Goal: Information Seeking & Learning: Learn about a topic

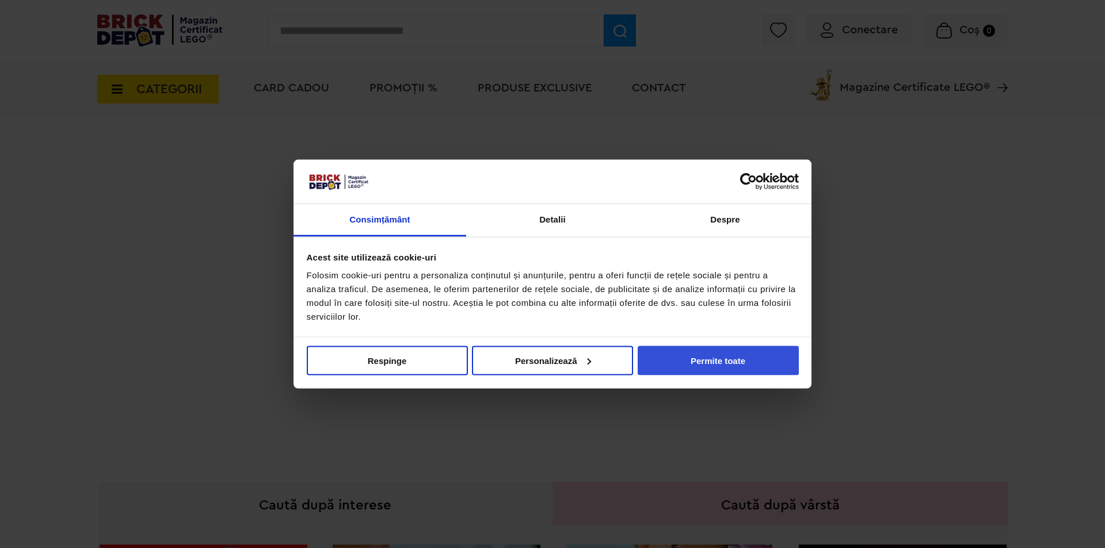
click at [705, 366] on button "Permite toate" at bounding box center [717, 360] width 161 height 29
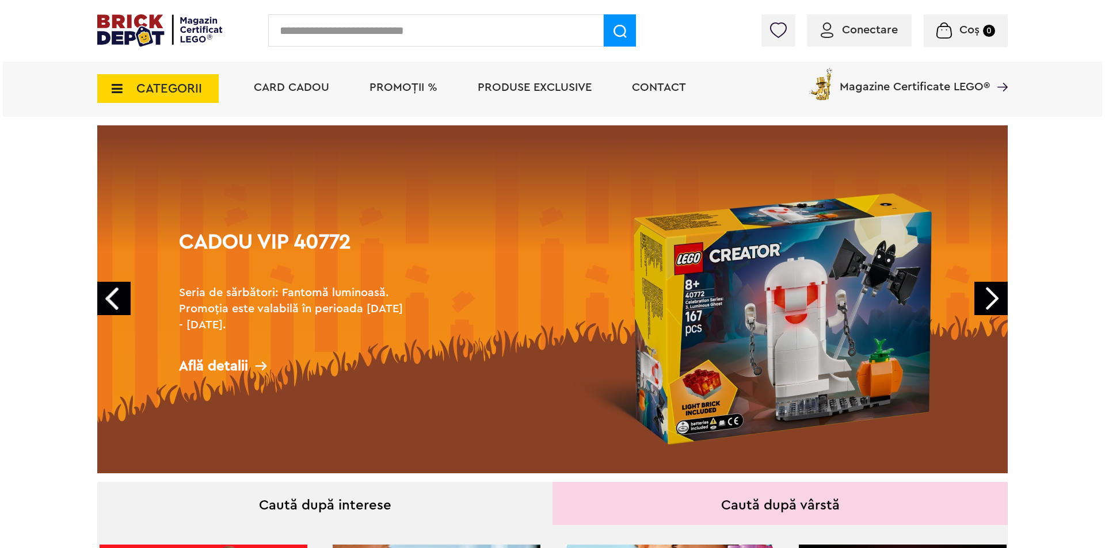
scroll to position [29, 0]
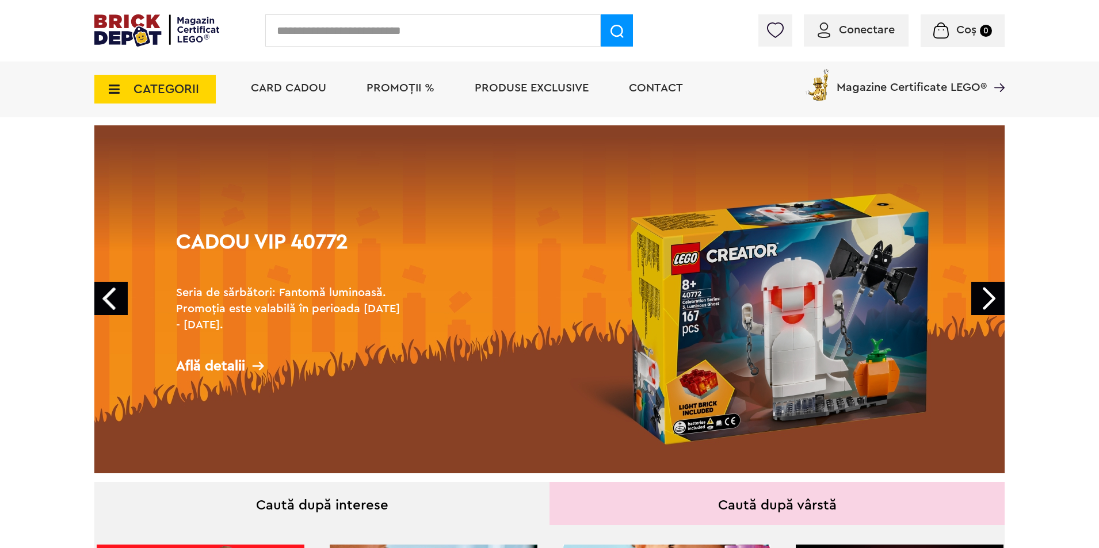
click at [349, 34] on input "text" at bounding box center [432, 30] width 335 height 32
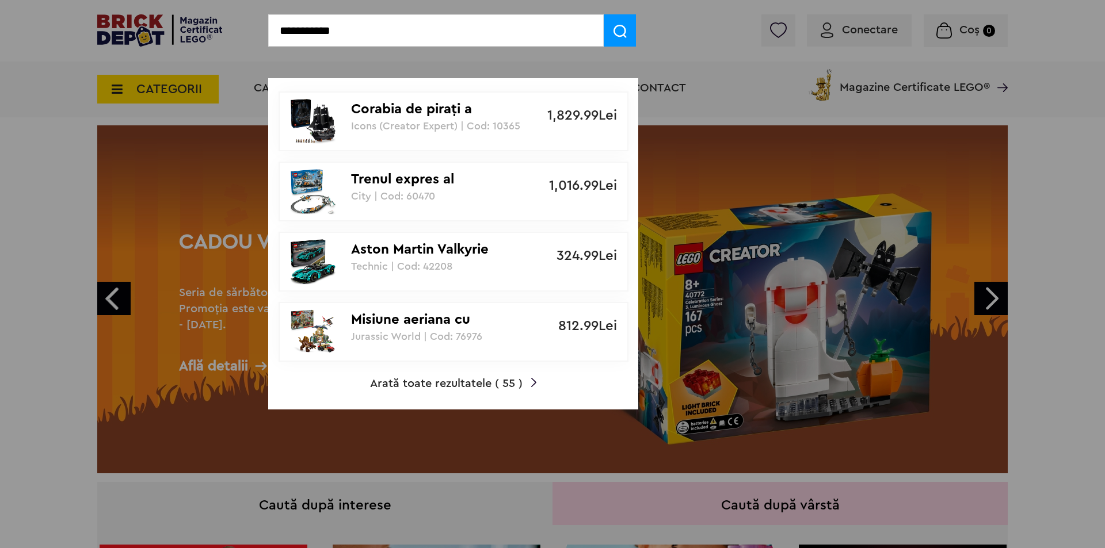
type input "**********"
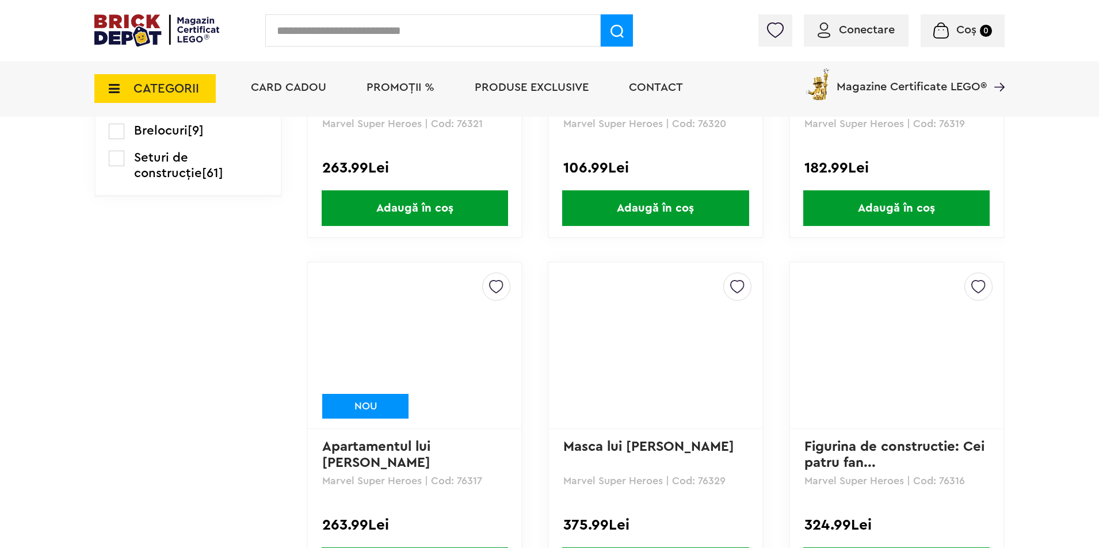
scroll to position [708, 0]
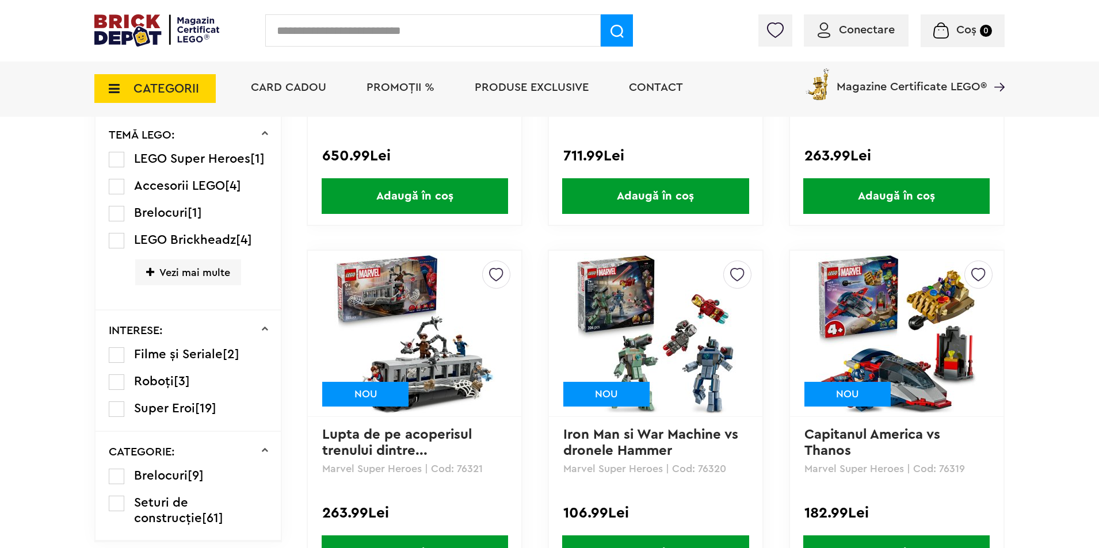
click at [460, 30] on input "text" at bounding box center [432, 30] width 335 height 32
type input "**********"
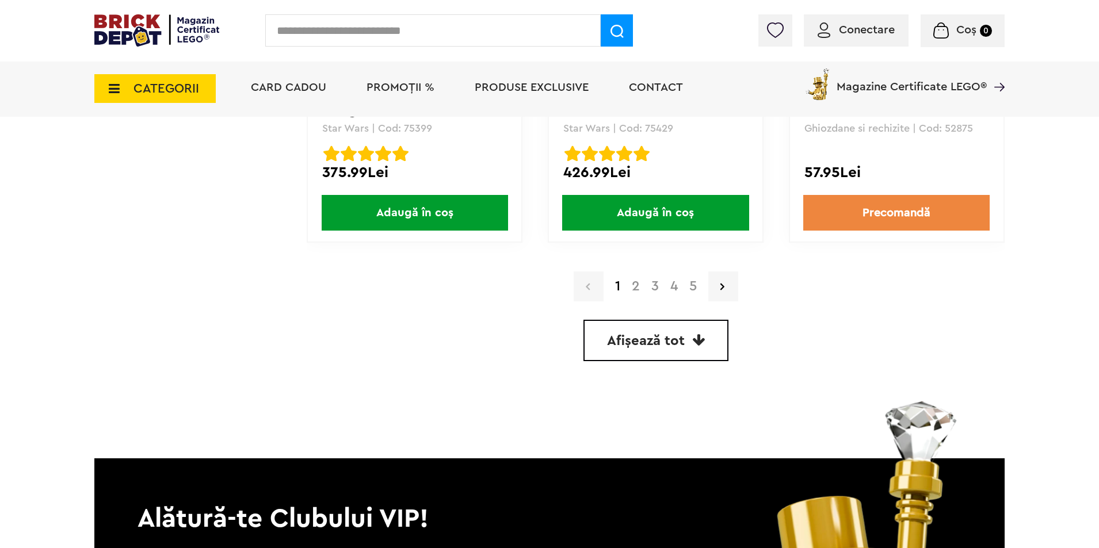
scroll to position [3193, 0]
click at [625, 285] on strong "1" at bounding box center [617, 286] width 17 height 14
click at [631, 287] on link "2" at bounding box center [636, 286] width 20 height 14
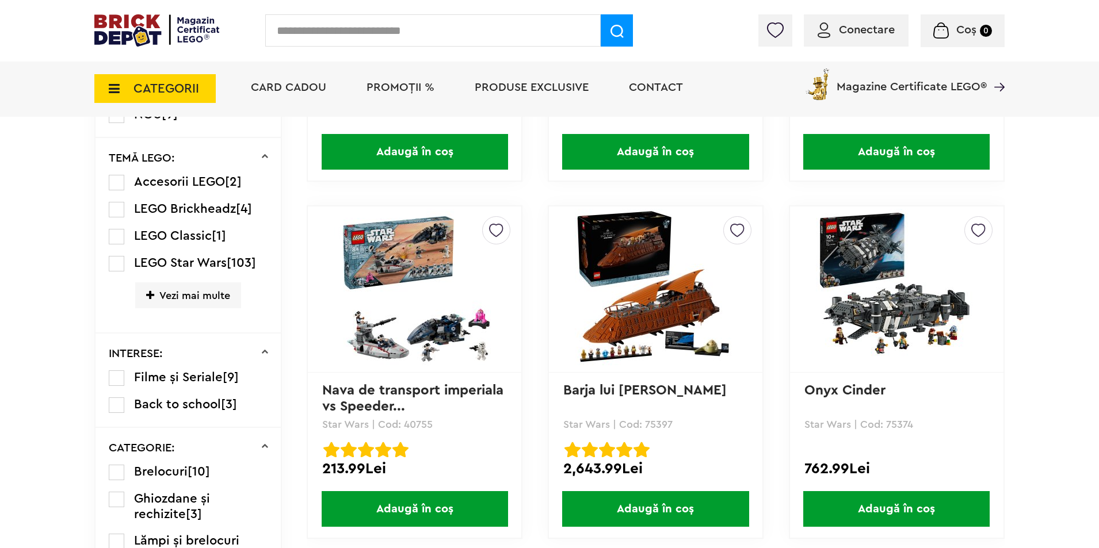
scroll to position [805, 0]
